Goal: Task Accomplishment & Management: Manage account settings

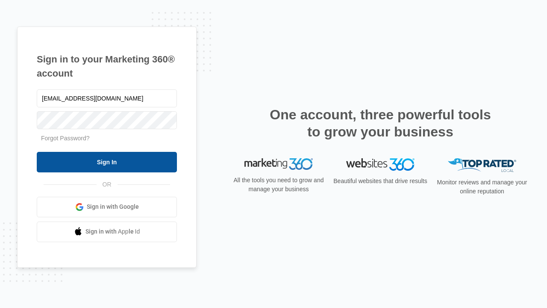
click at [107, 162] on input "Sign In" at bounding box center [107, 162] width 140 height 21
